Goal: Information Seeking & Learning: Learn about a topic

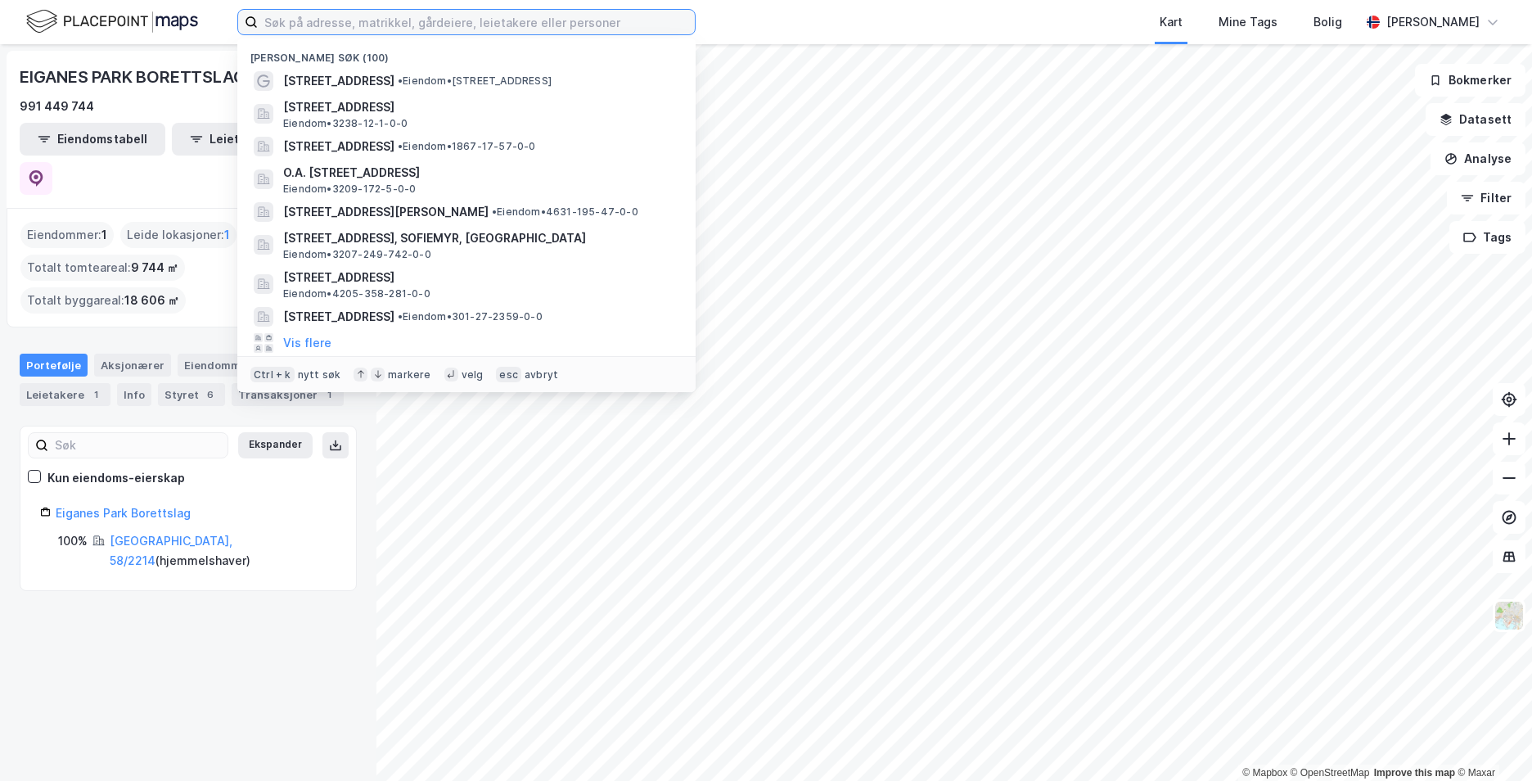
click at [352, 22] on input at bounding box center [476, 22] width 437 height 25
paste input "Arnljot [STREET_ADDRESS]"
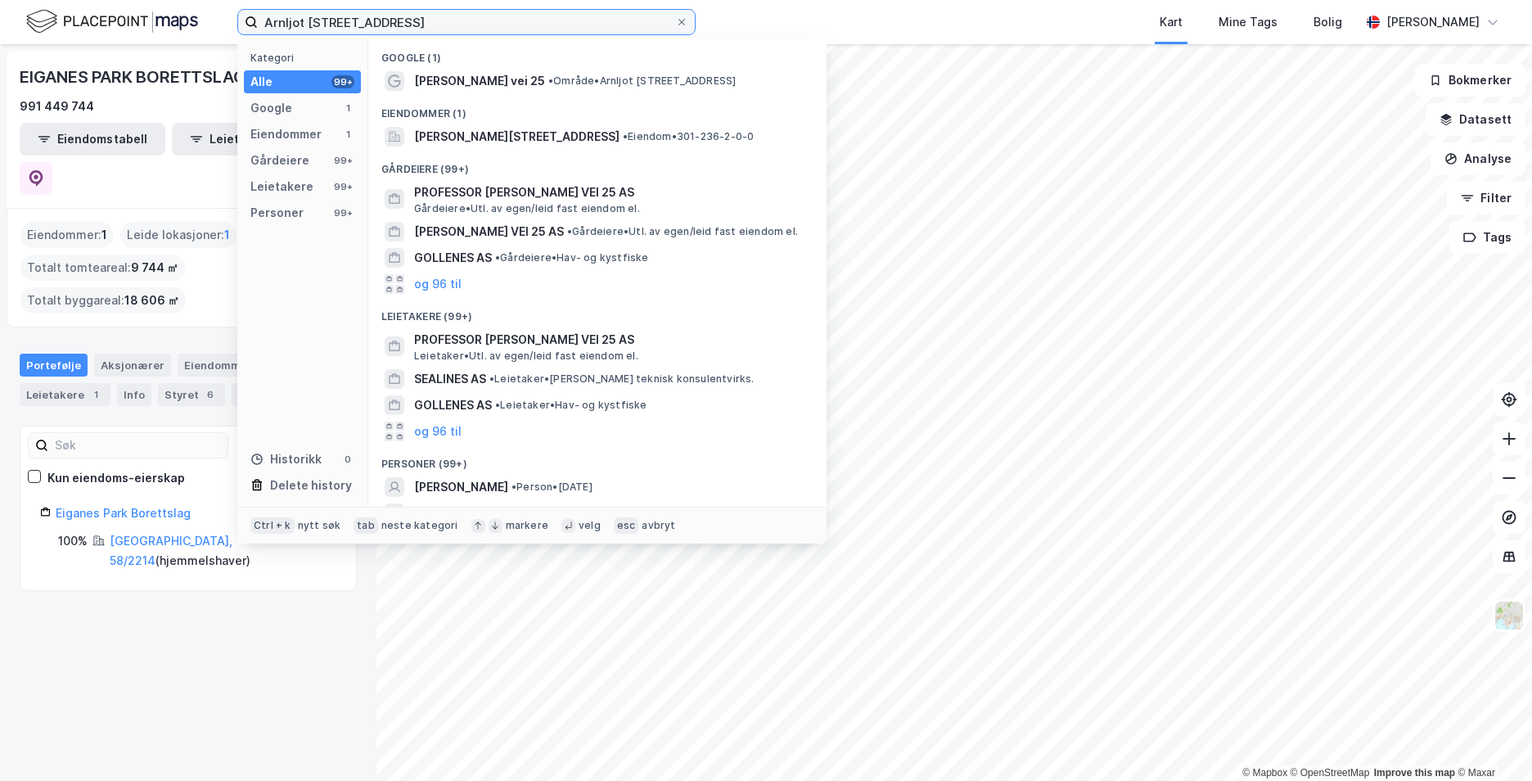
type input "Arnljot [STREET_ADDRESS]"
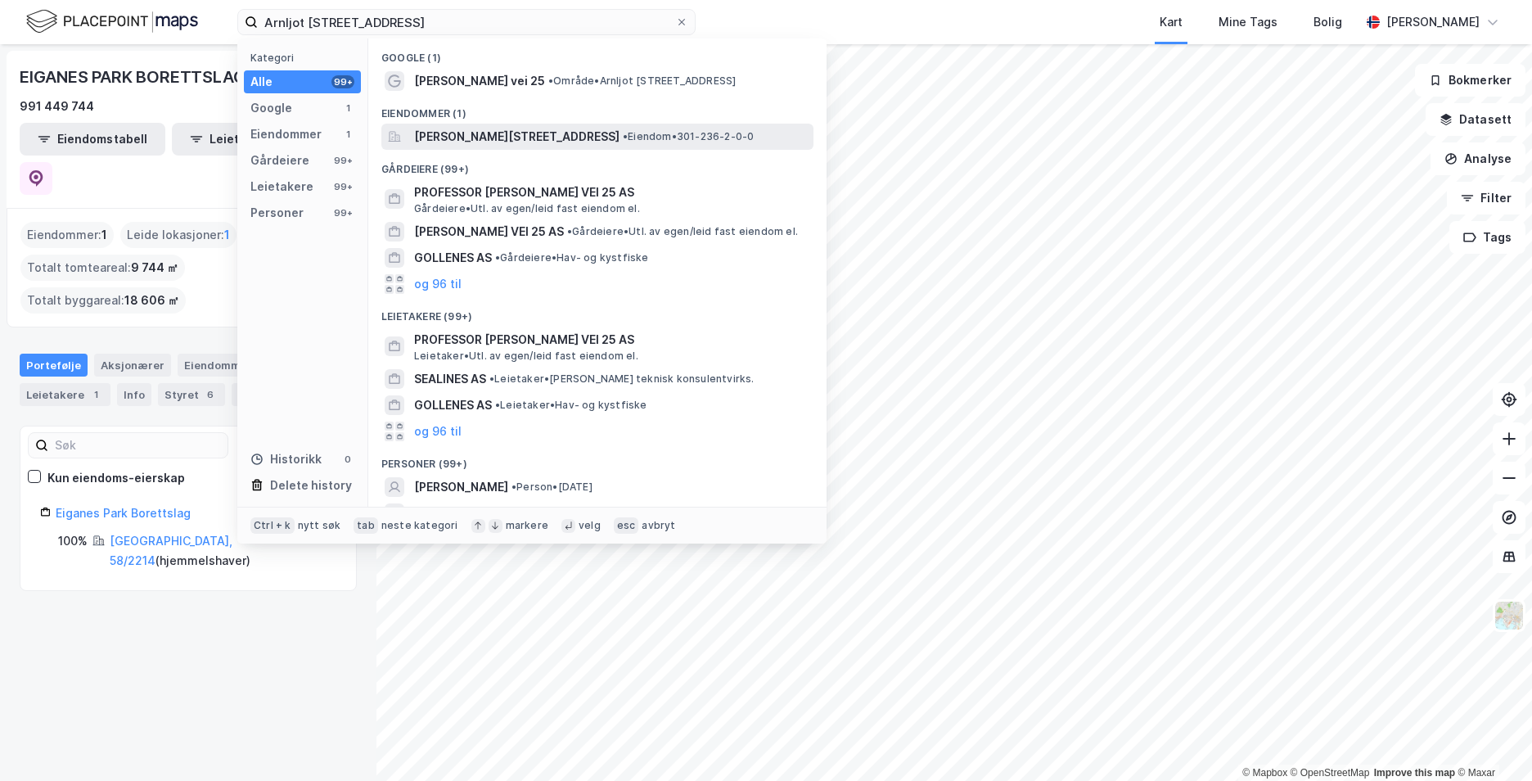
click at [522, 138] on span "[PERSON_NAME][STREET_ADDRESS]" at bounding box center [516, 137] width 205 height 20
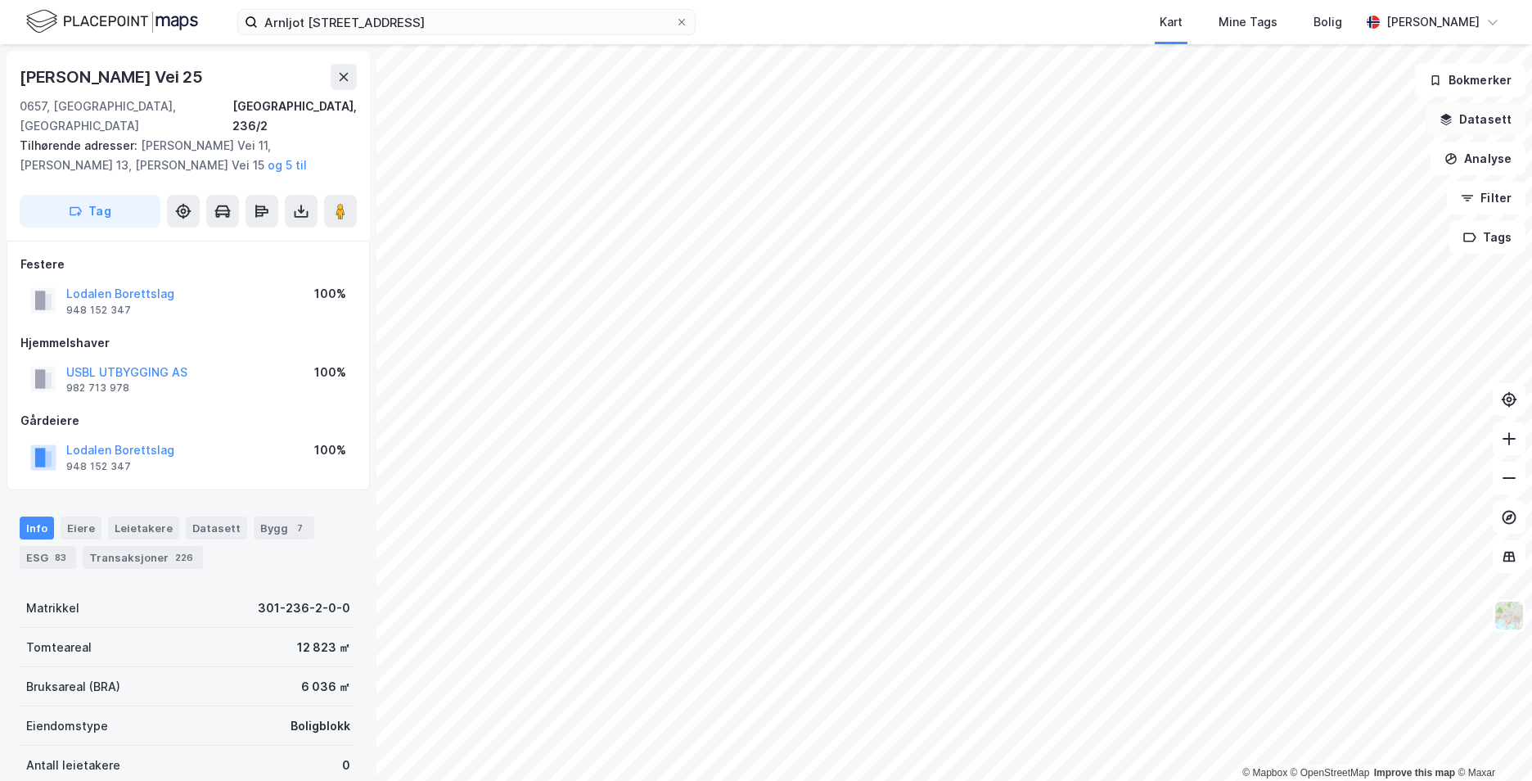
click at [1496, 116] on button "Datasett" at bounding box center [1476, 119] width 100 height 33
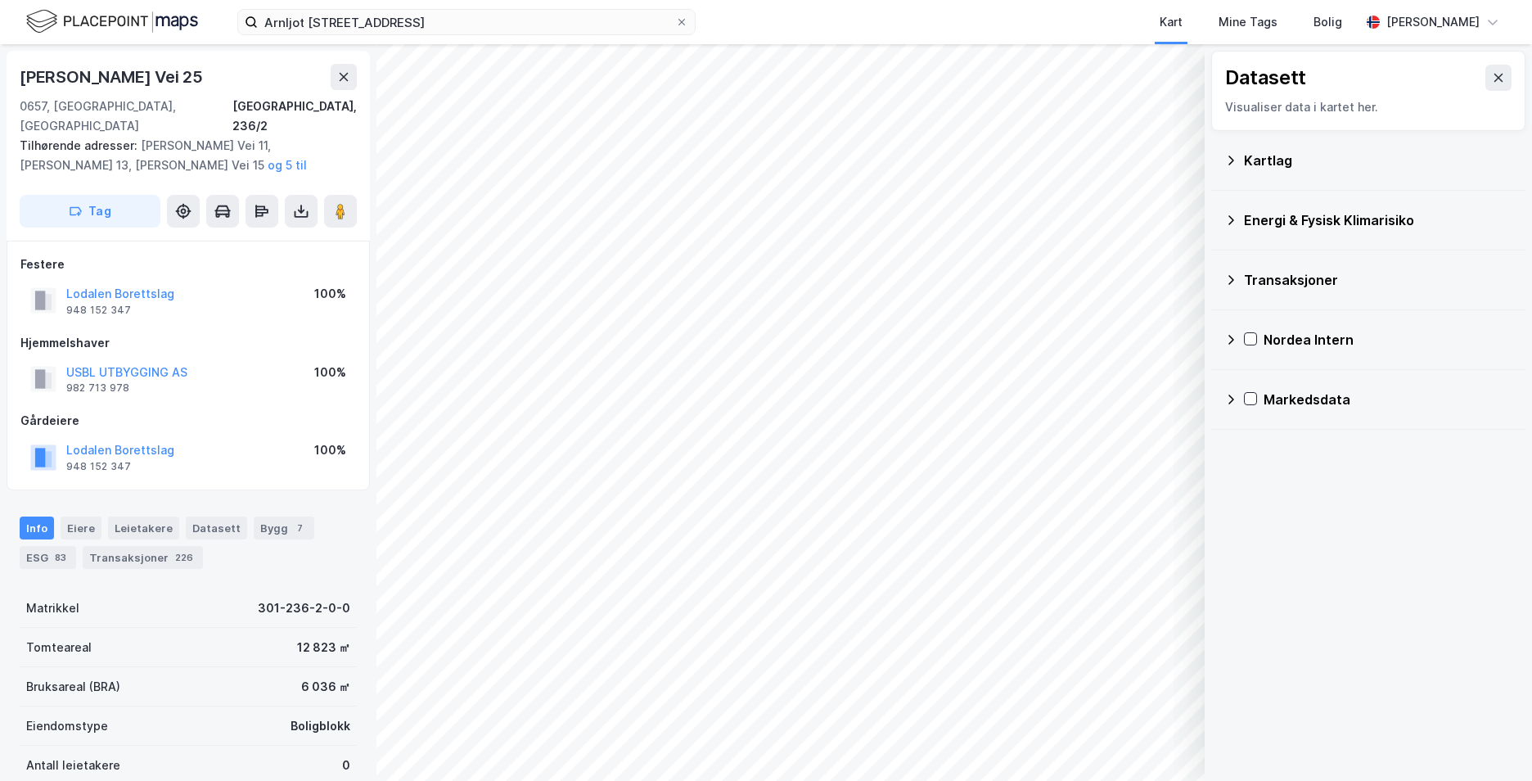
click at [1234, 160] on icon at bounding box center [1230, 160] width 13 height 13
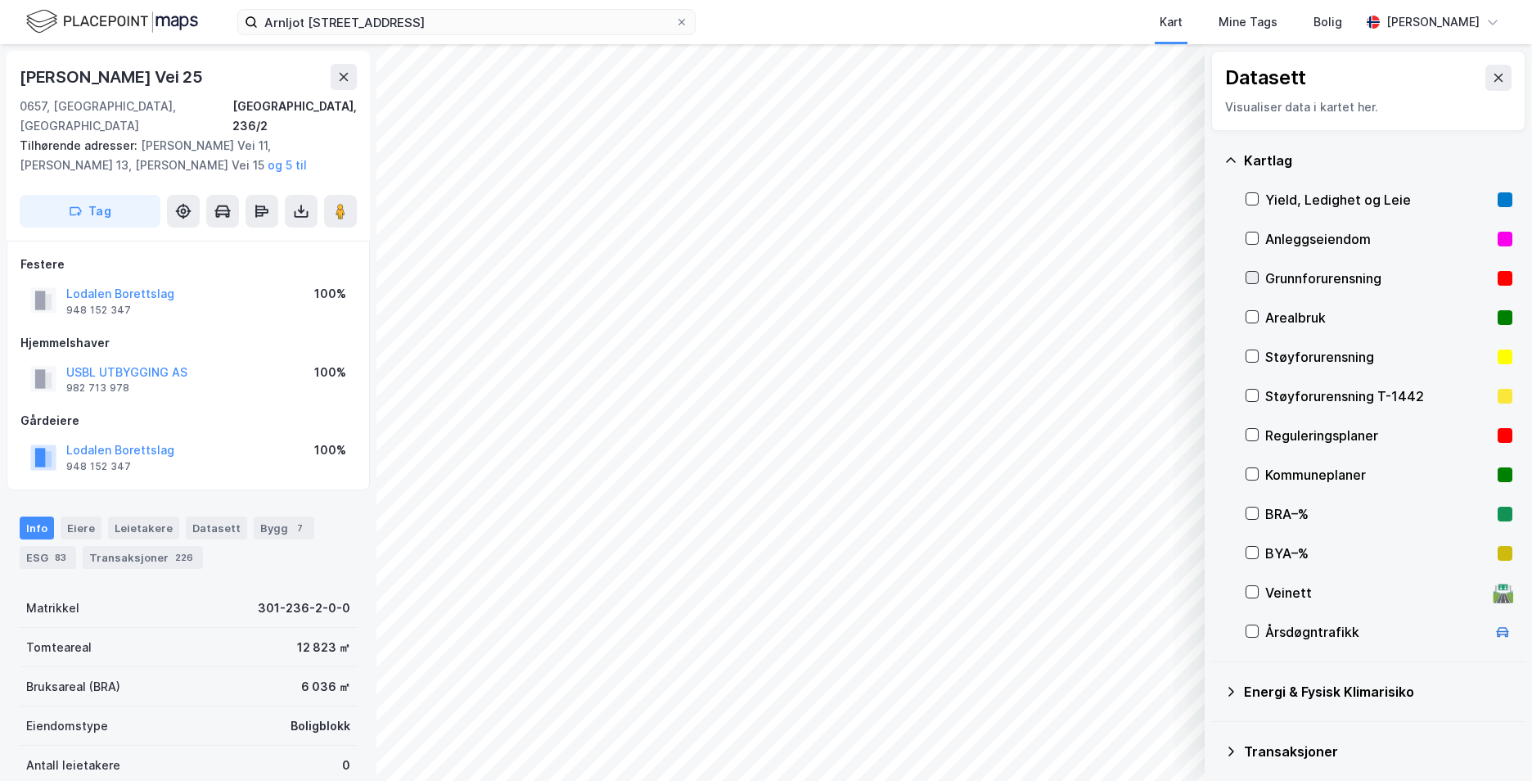
click at [1249, 273] on icon at bounding box center [1252, 277] width 11 height 11
click at [1231, 157] on icon at bounding box center [1230, 160] width 13 height 13
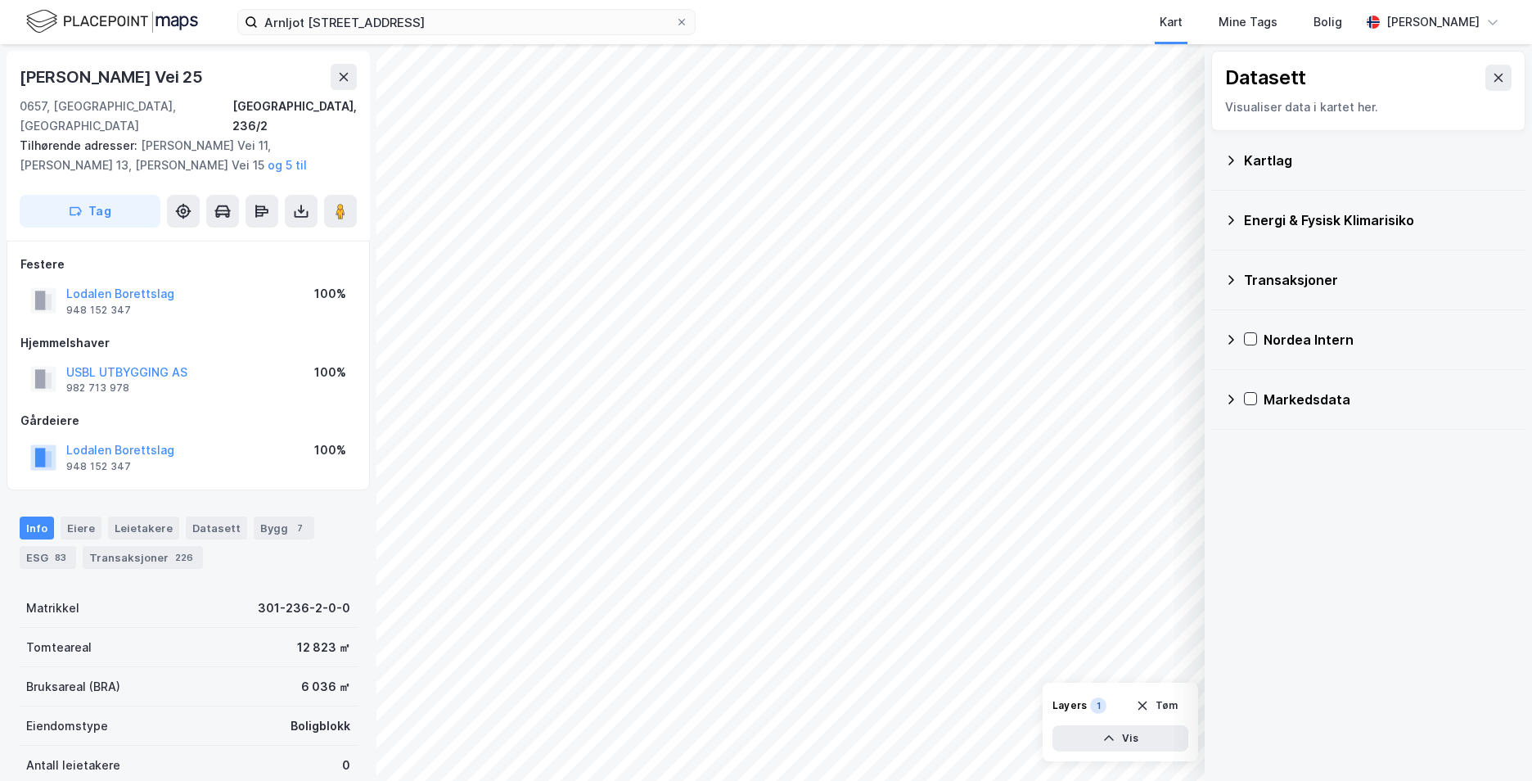
click at [1228, 219] on icon at bounding box center [1230, 220] width 13 height 13
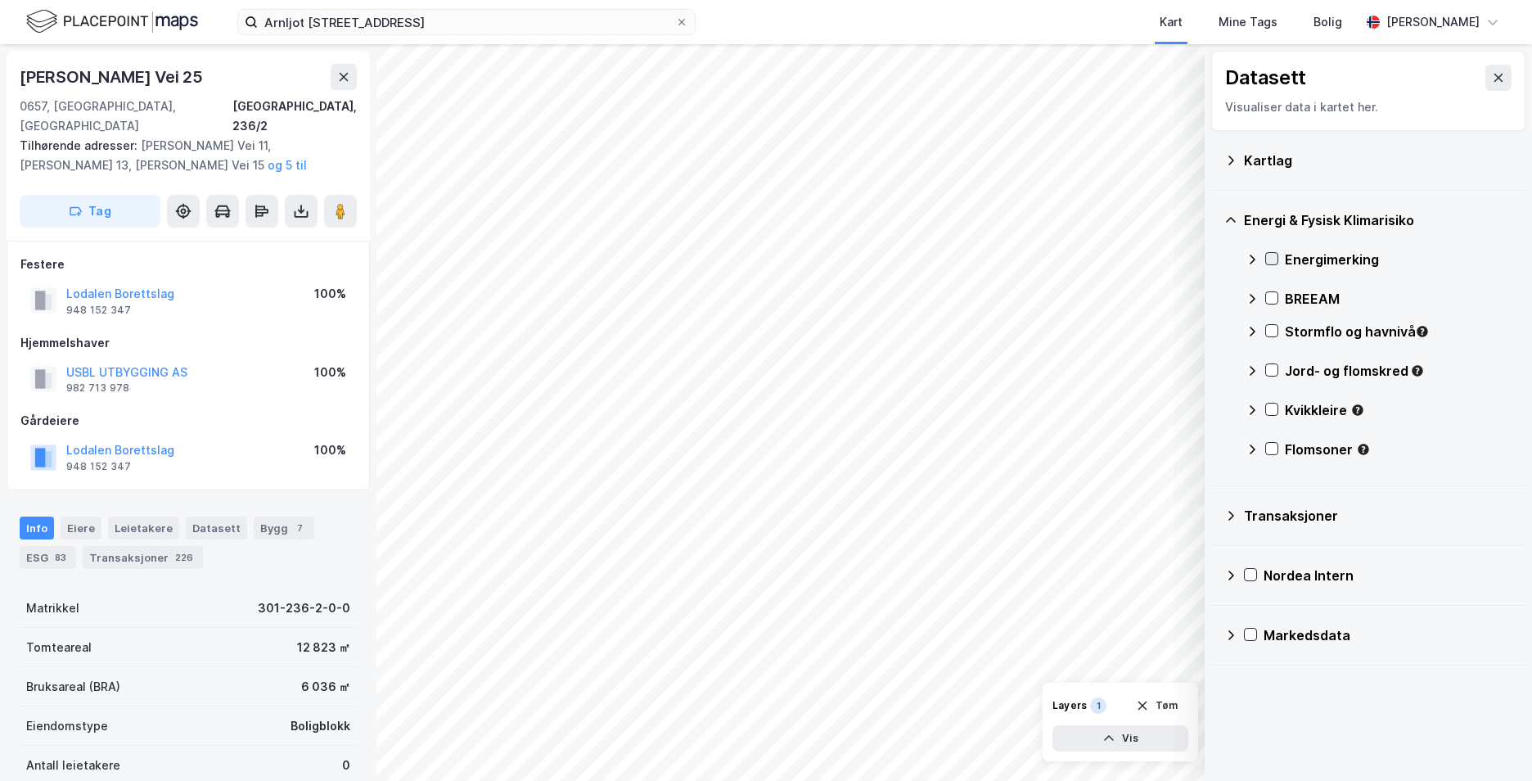
click at [1268, 257] on icon at bounding box center [1271, 258] width 11 height 11
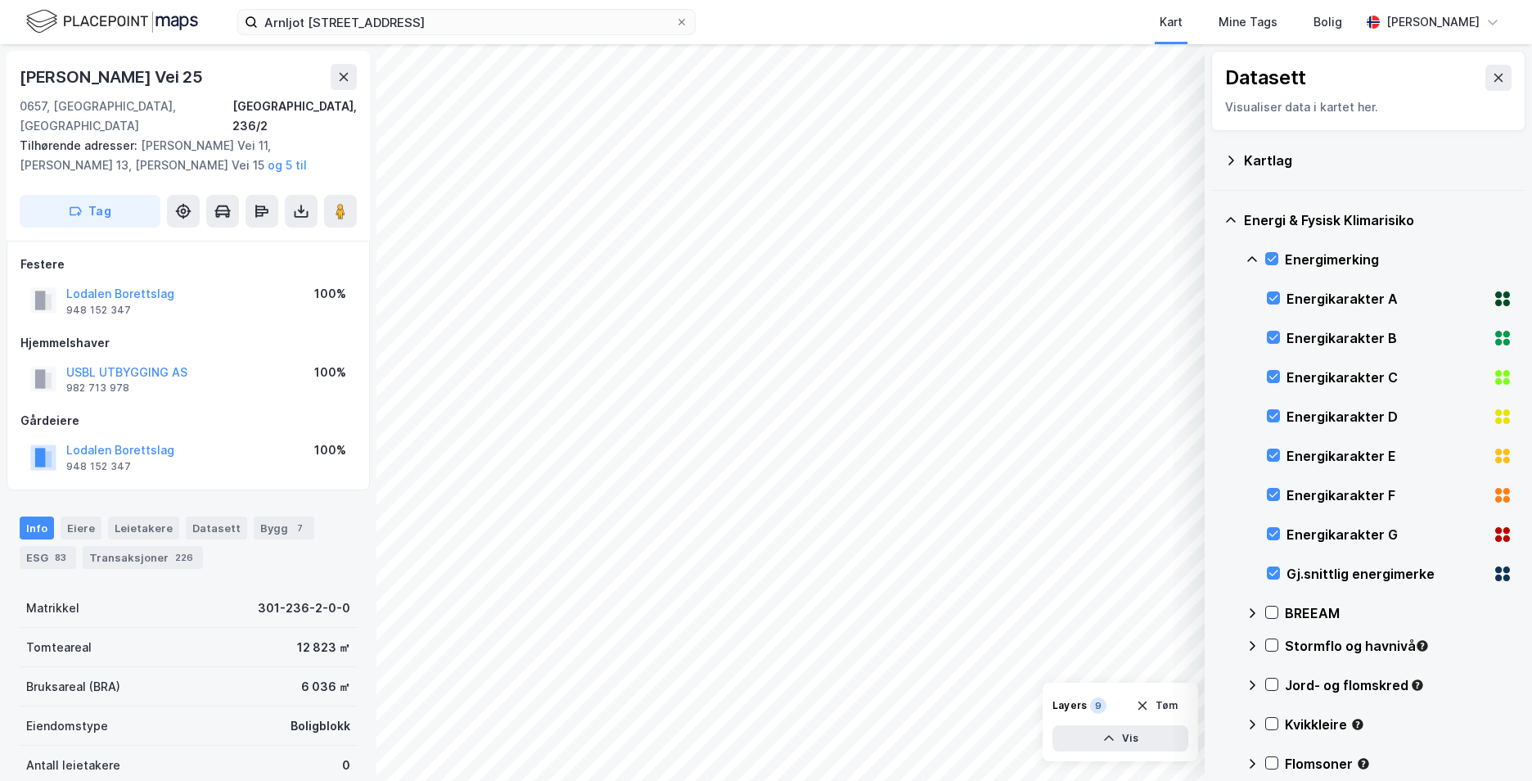
click at [1230, 218] on icon at bounding box center [1231, 220] width 10 height 6
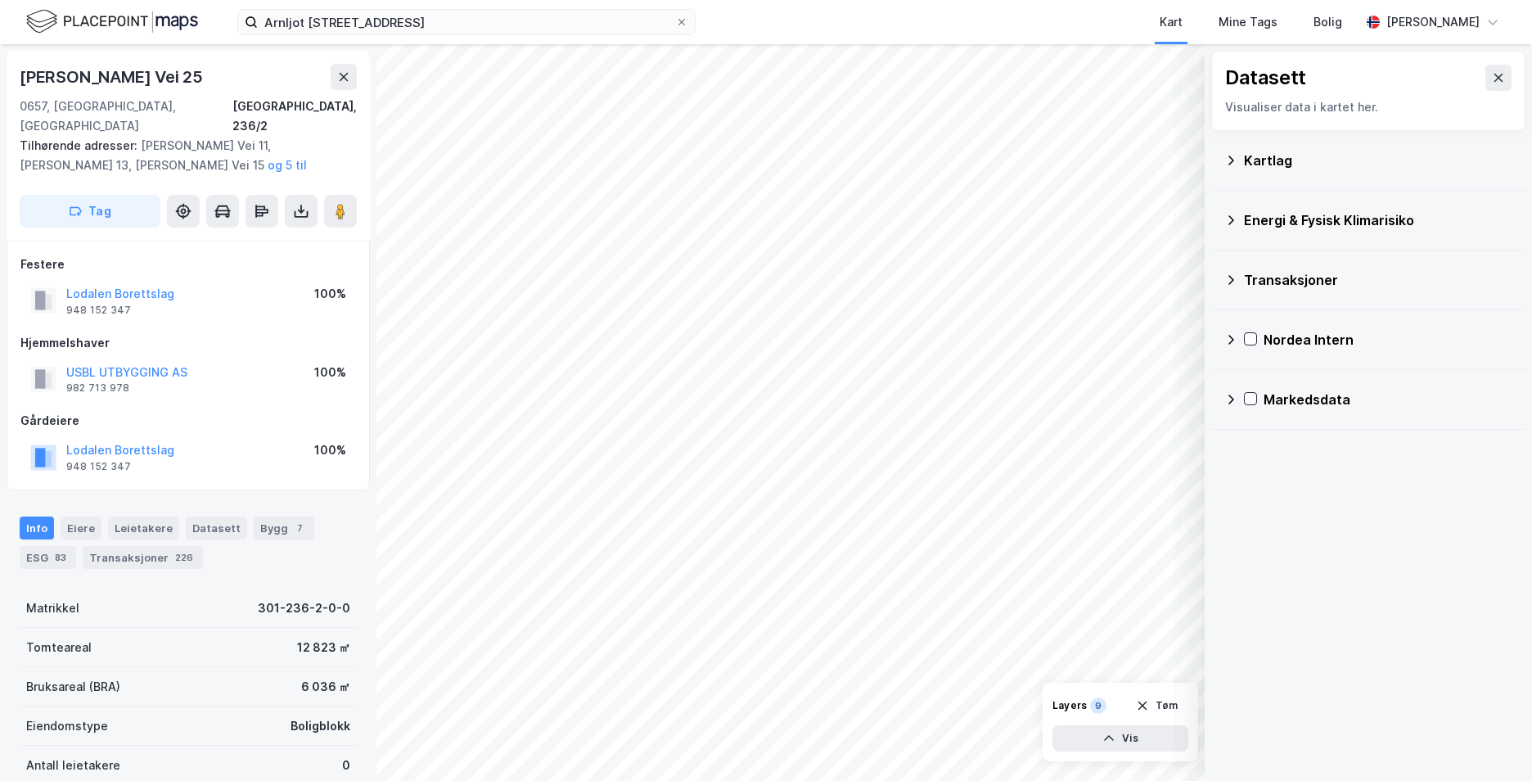
click at [1232, 221] on icon at bounding box center [1232, 220] width 6 height 10
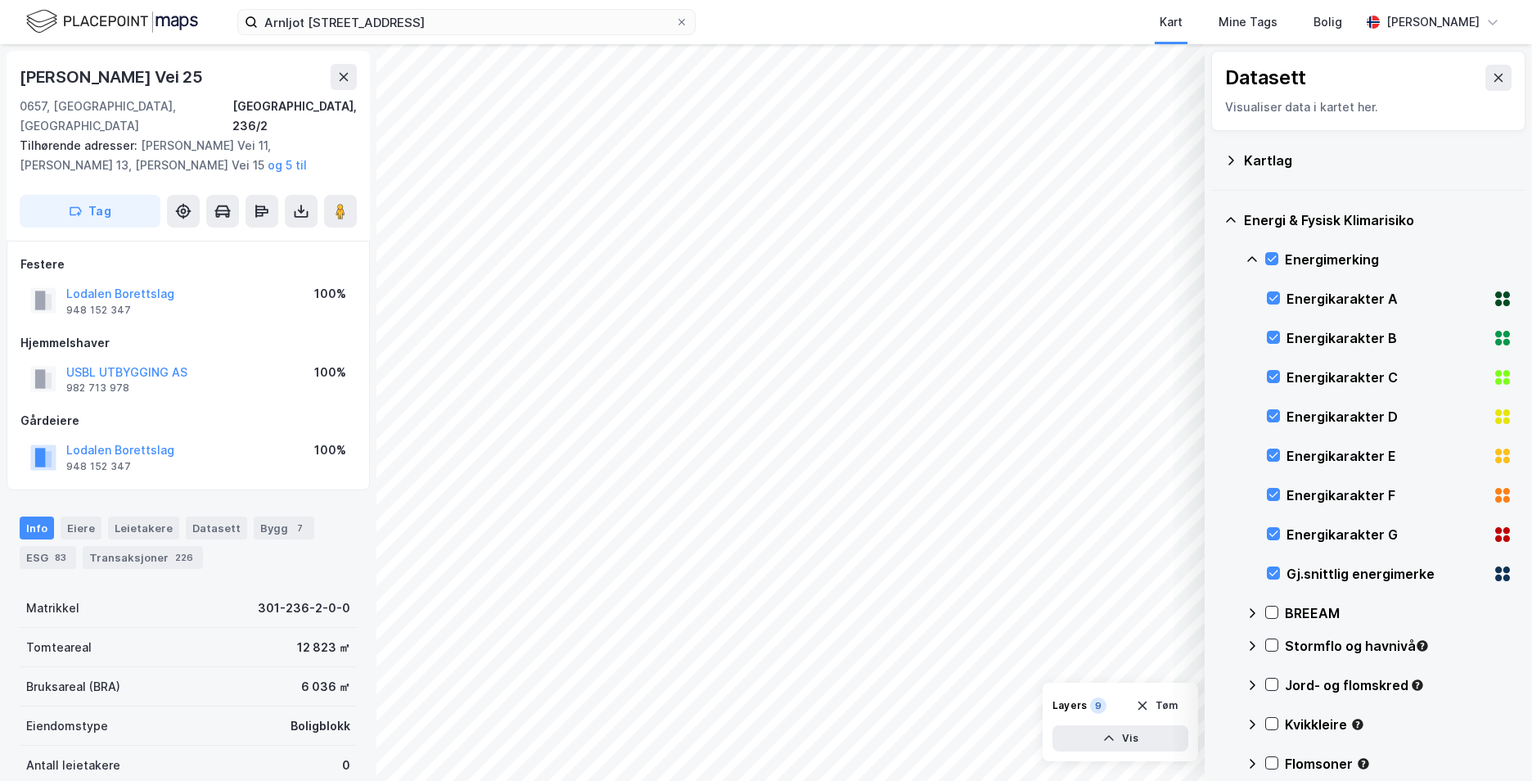
click at [1262, 642] on div "Stormflo og havnivå" at bounding box center [1379, 652] width 267 height 39
click at [1271, 643] on icon at bounding box center [1271, 644] width 11 height 11
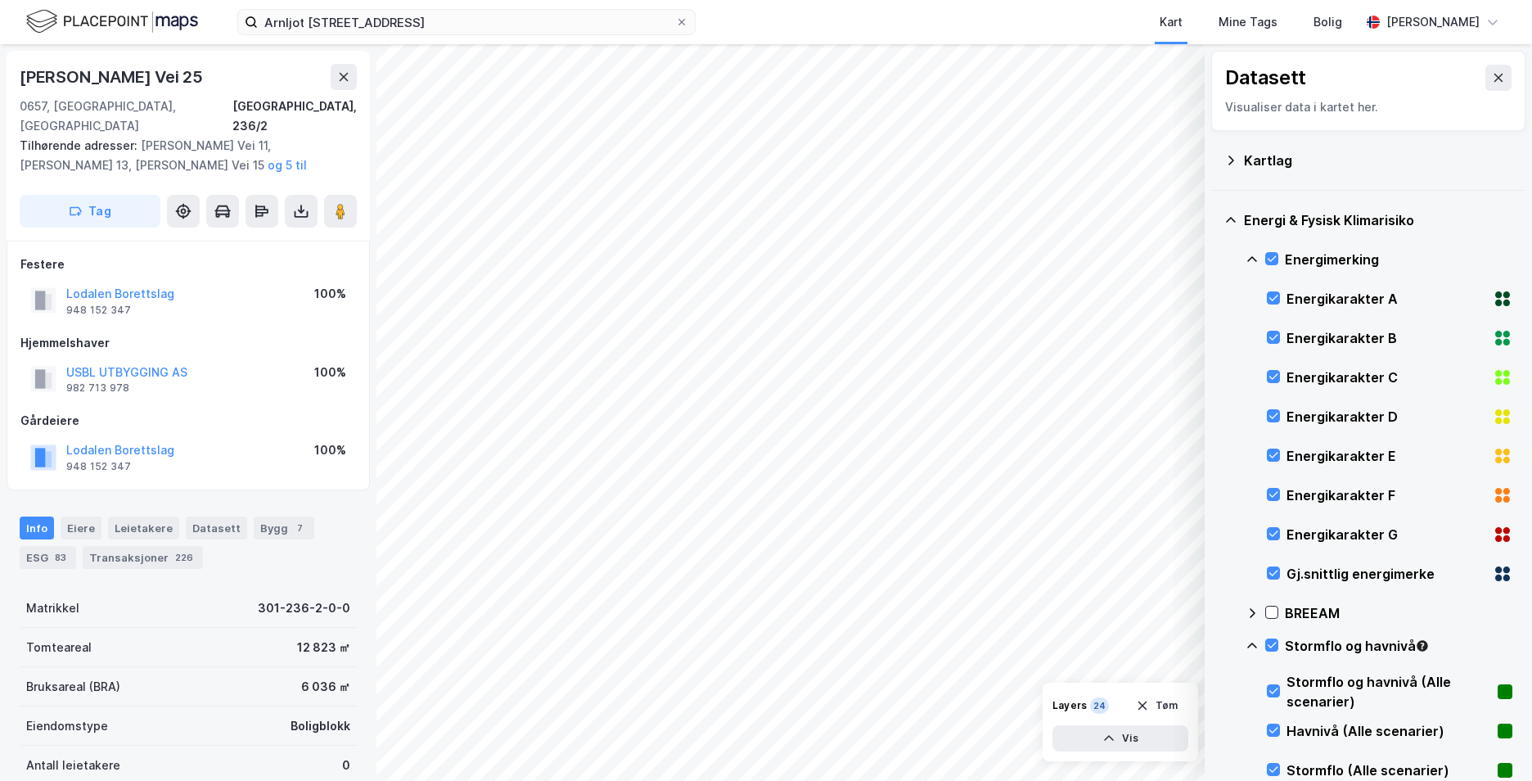
click at [1259, 643] on div "Stormflo og havnivå" at bounding box center [1379, 652] width 267 height 39
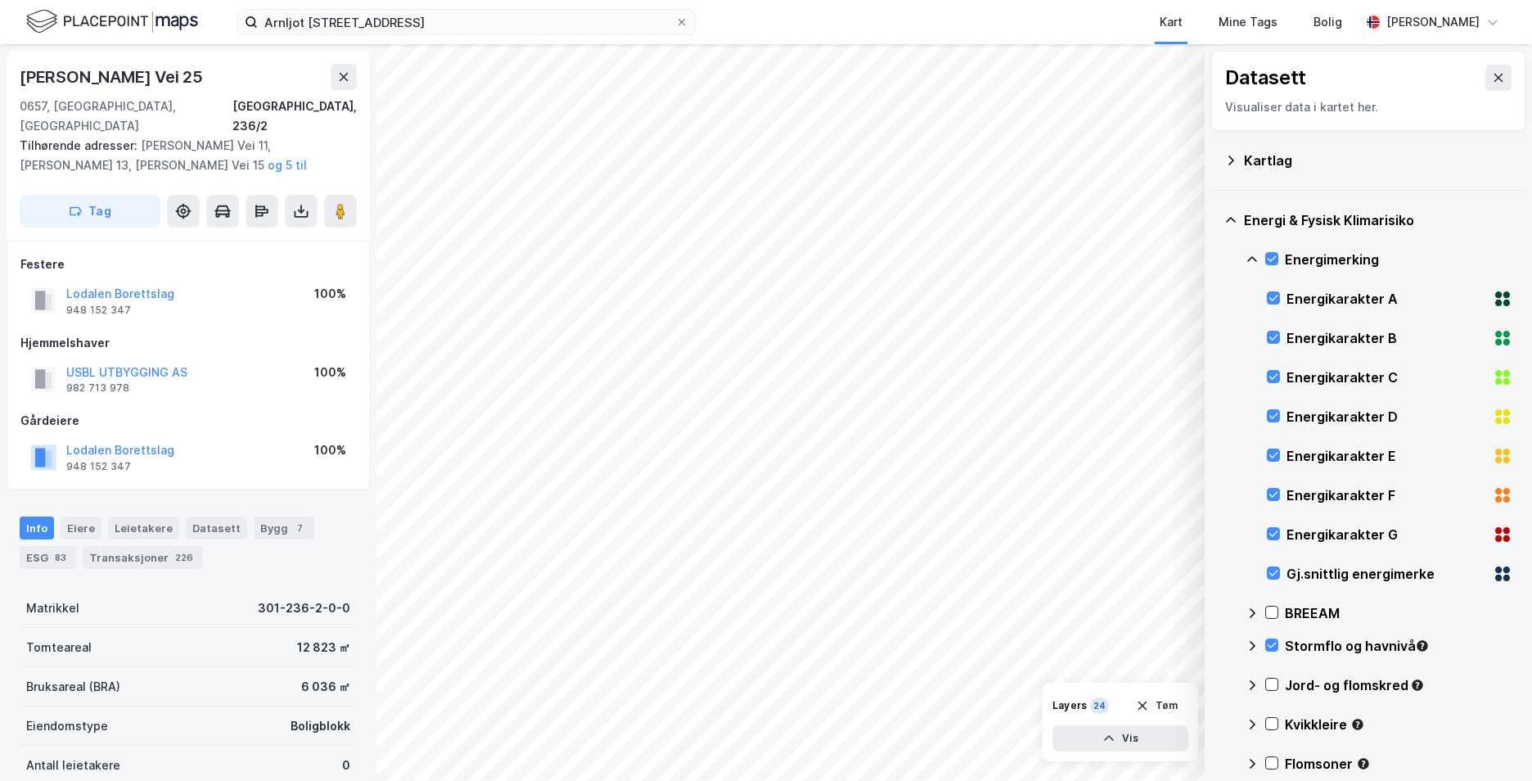
click at [1245, 257] on div "Energi & Fysisk Klimarisiko Energimerking Energikarakter A Energikarakter B Ene…" at bounding box center [1368, 496] width 314 height 610
click at [1250, 255] on icon at bounding box center [1252, 259] width 13 height 13
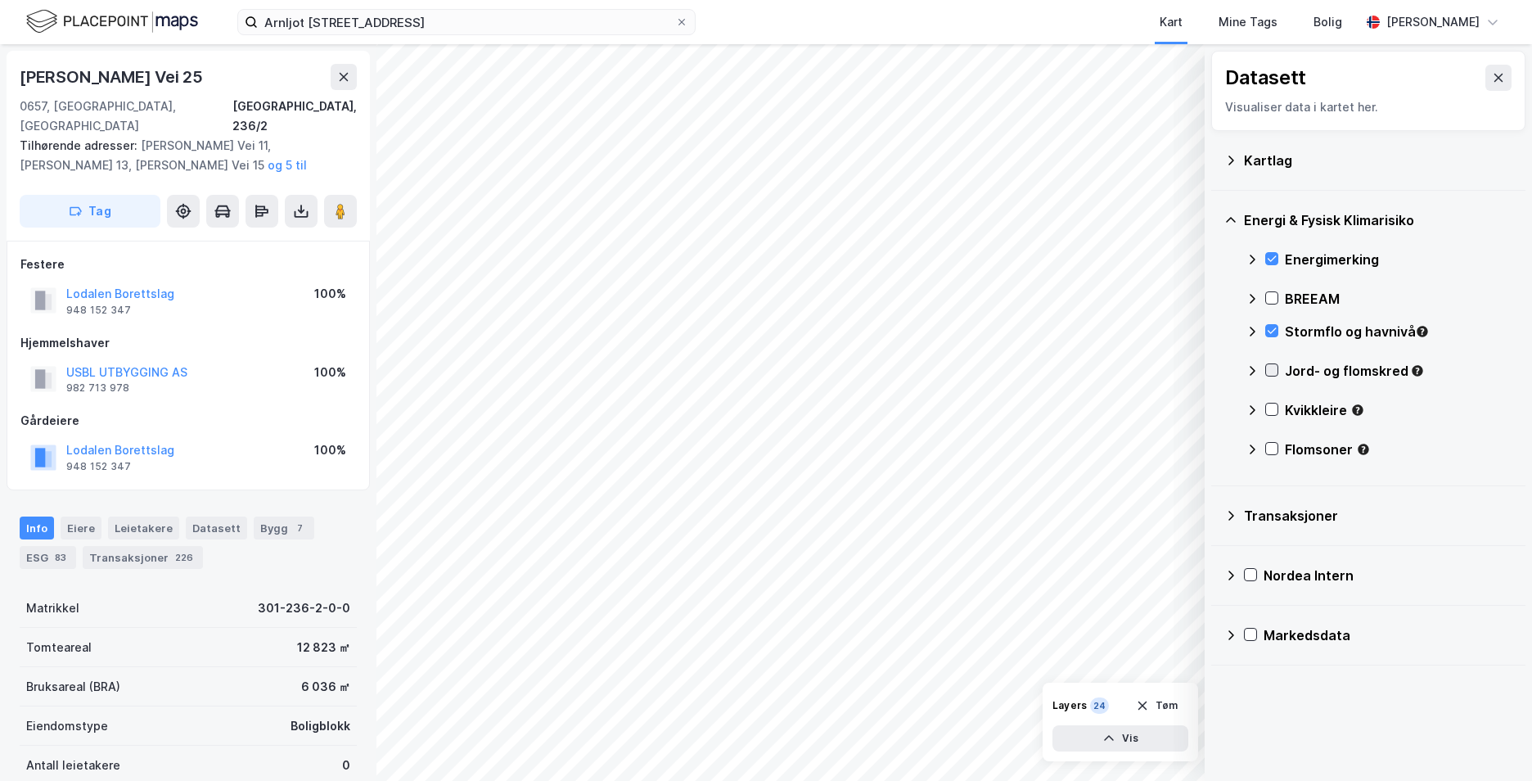
click at [1275, 375] on icon at bounding box center [1271, 369] width 11 height 11
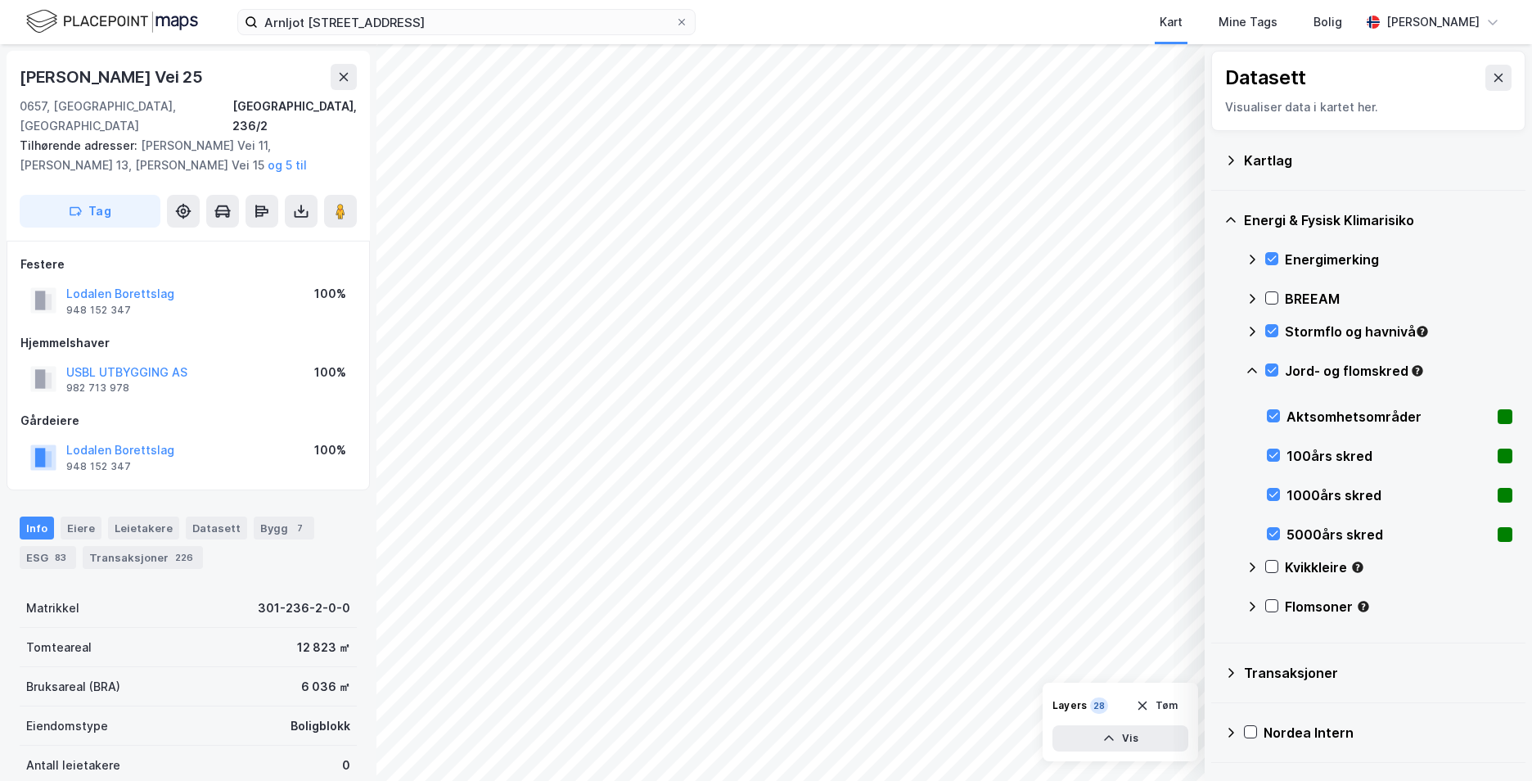
click at [1254, 367] on icon at bounding box center [1252, 370] width 13 height 13
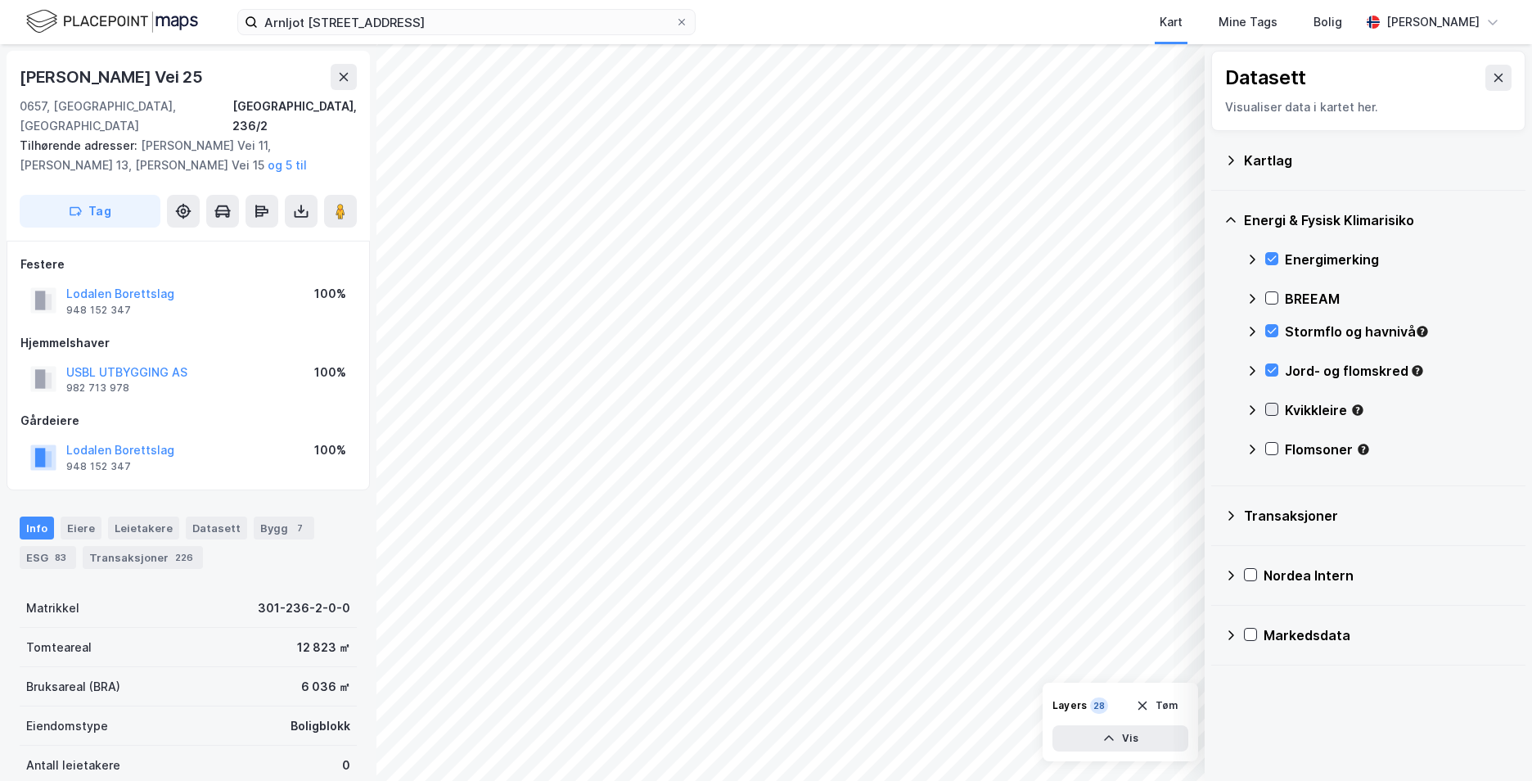
click at [1267, 413] on icon at bounding box center [1271, 409] width 11 height 11
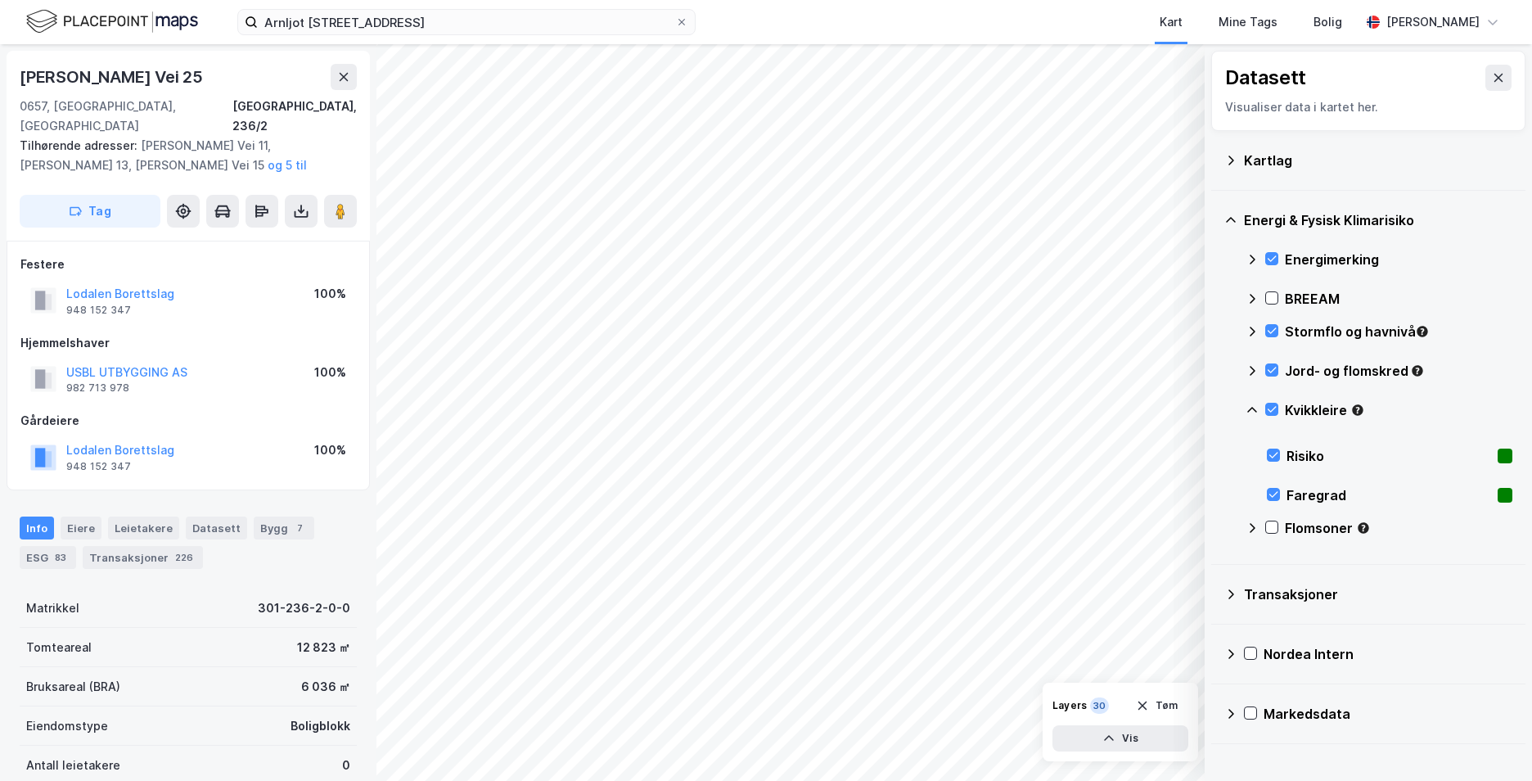
click at [1253, 408] on icon at bounding box center [1252, 410] width 10 height 6
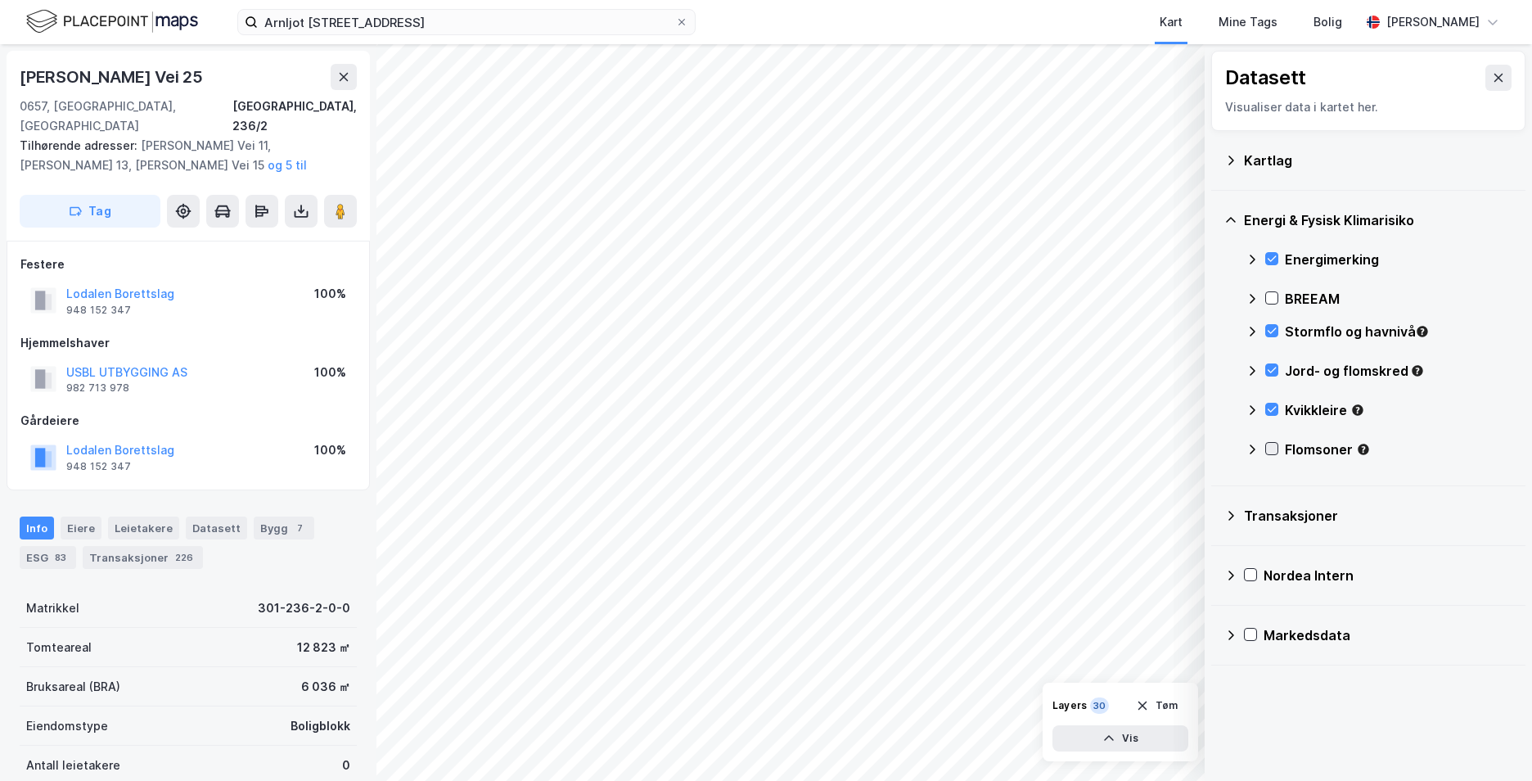
click at [1274, 452] on icon at bounding box center [1271, 448] width 11 height 11
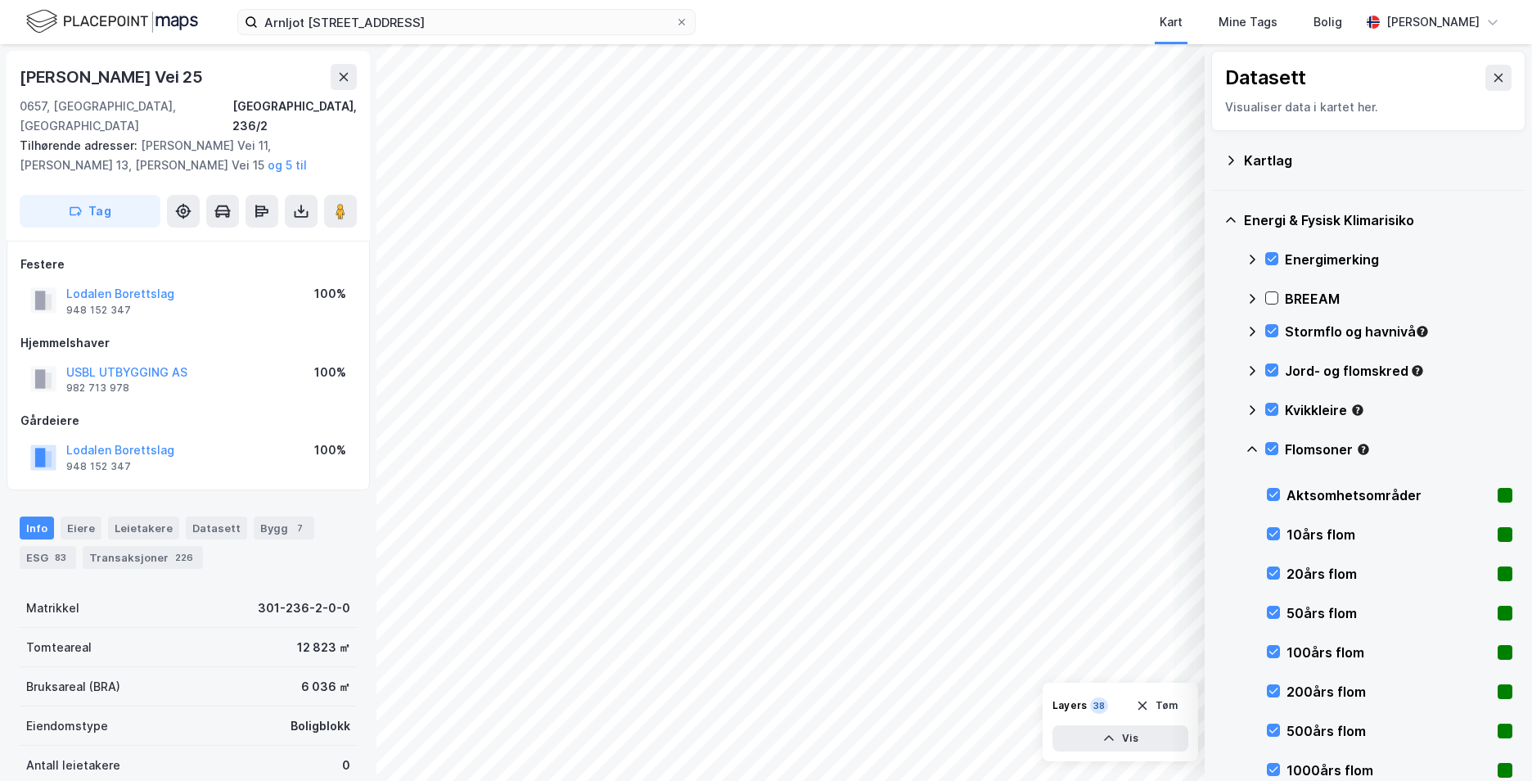
click at [1249, 449] on icon at bounding box center [1252, 449] width 10 height 6
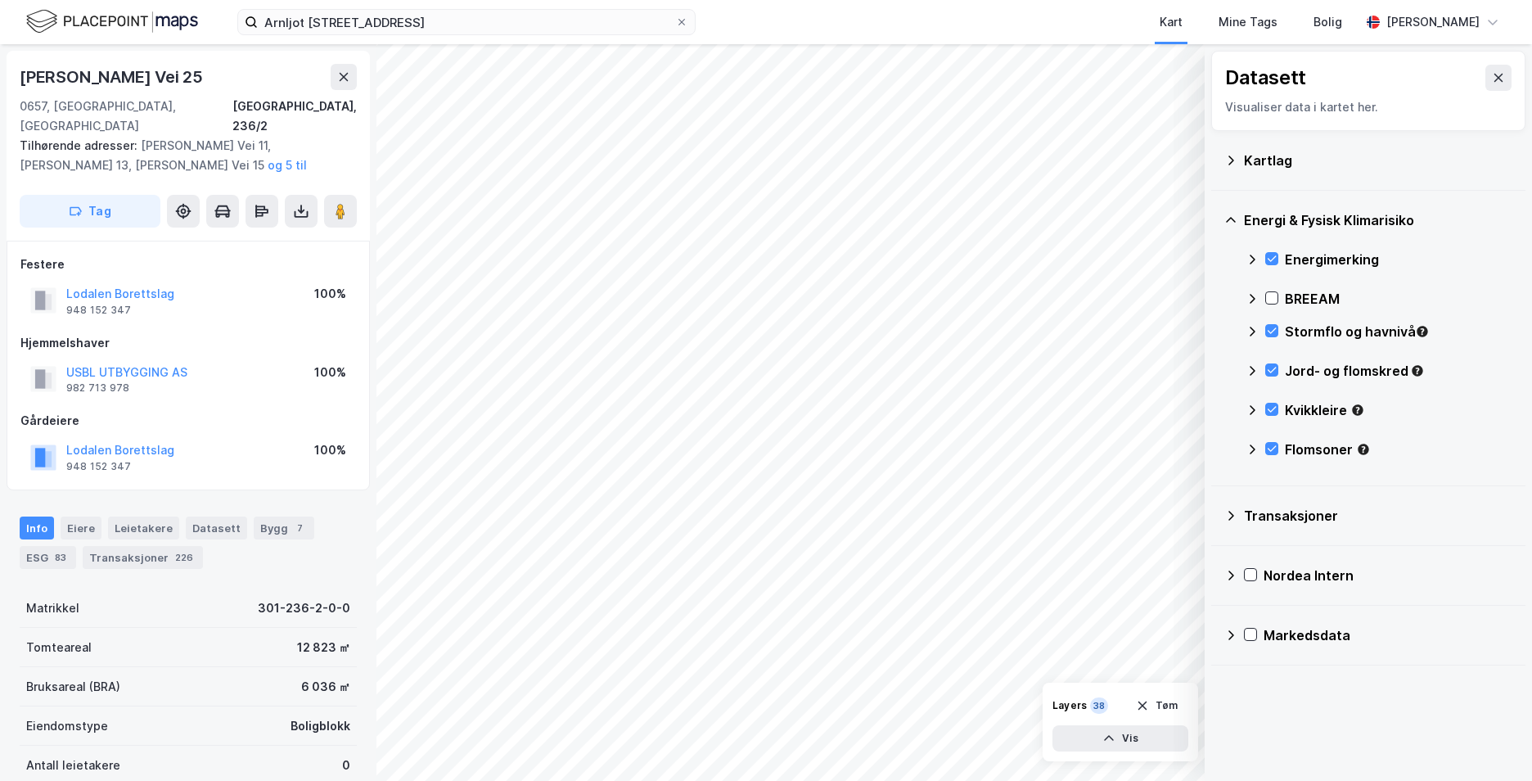
click at [1474, 424] on div "Kvikkleire" at bounding box center [1379, 416] width 267 height 39
